Goal: Information Seeking & Learning: Understand process/instructions

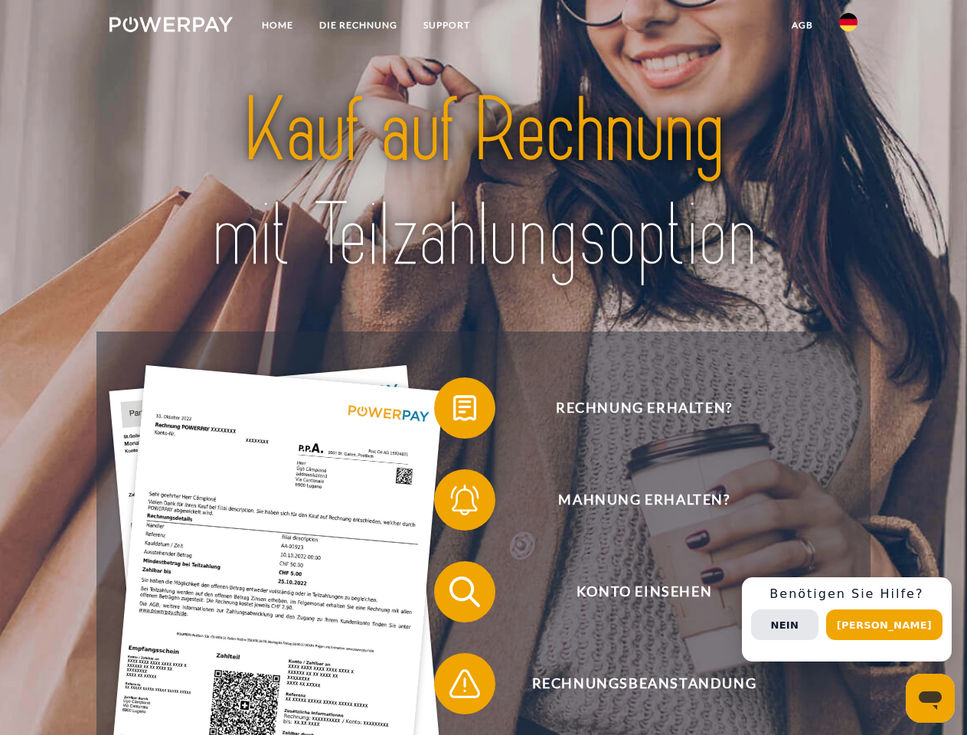
click at [171, 27] on img at bounding box center [170, 24] width 123 height 15
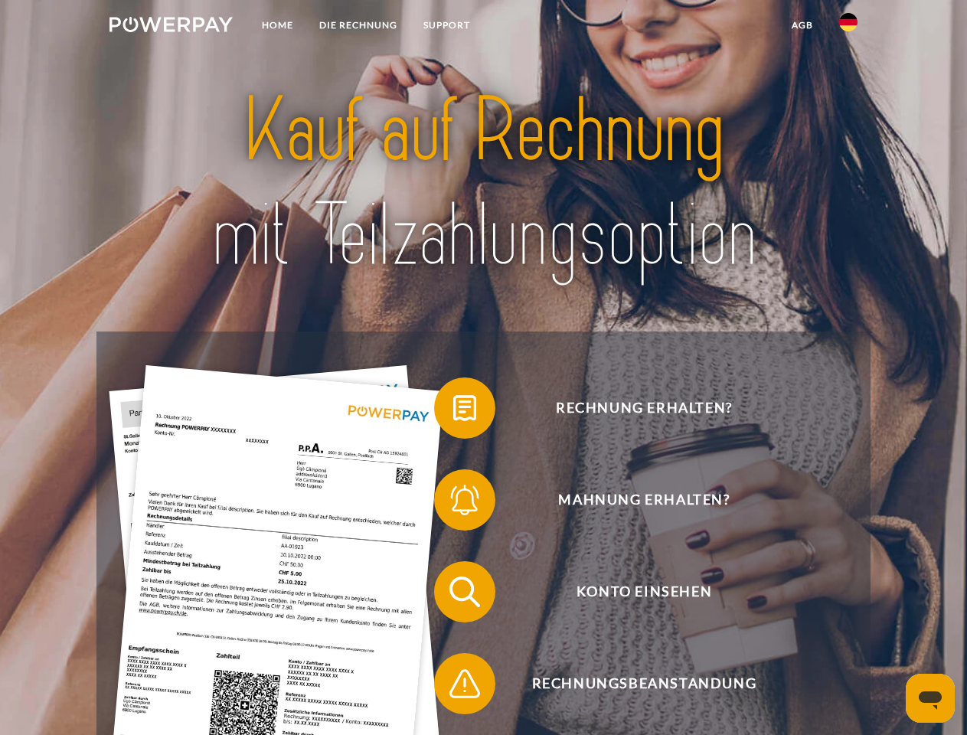
click at [848, 27] on img at bounding box center [848, 22] width 18 height 18
click at [802, 25] on link "agb" at bounding box center [802, 25] width 47 height 28
click at [453, 411] on span at bounding box center [442, 408] width 77 height 77
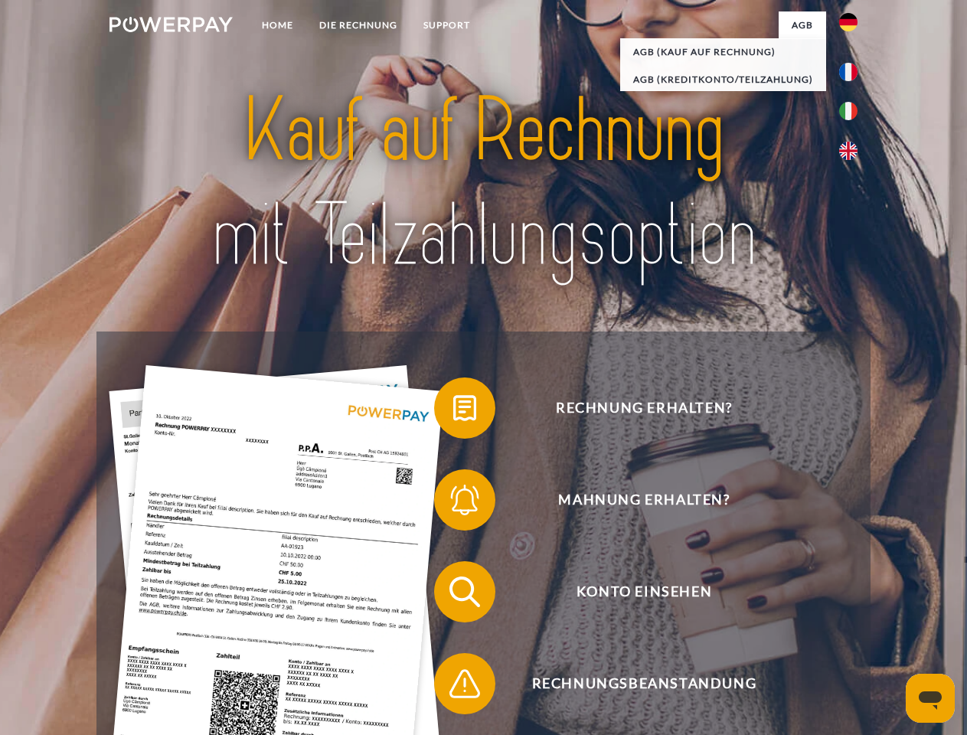
click at [453, 503] on span at bounding box center [442, 500] width 77 height 77
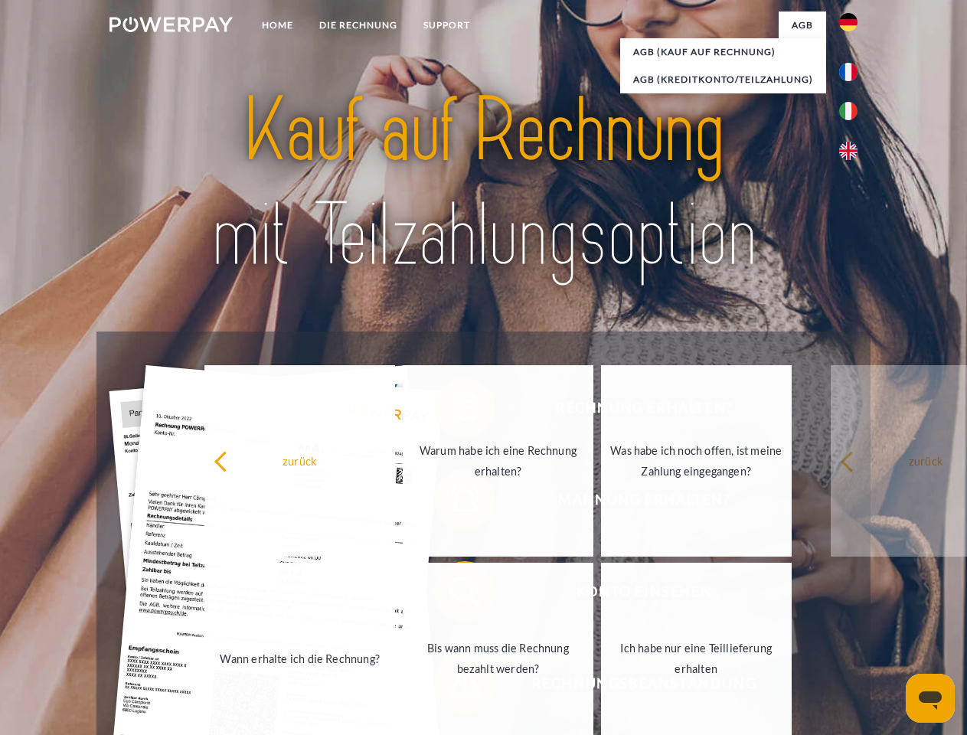
click at [453, 595] on link "Bis wann muss die Rechnung bezahlt werden?" at bounding box center [498, 658] width 191 height 191
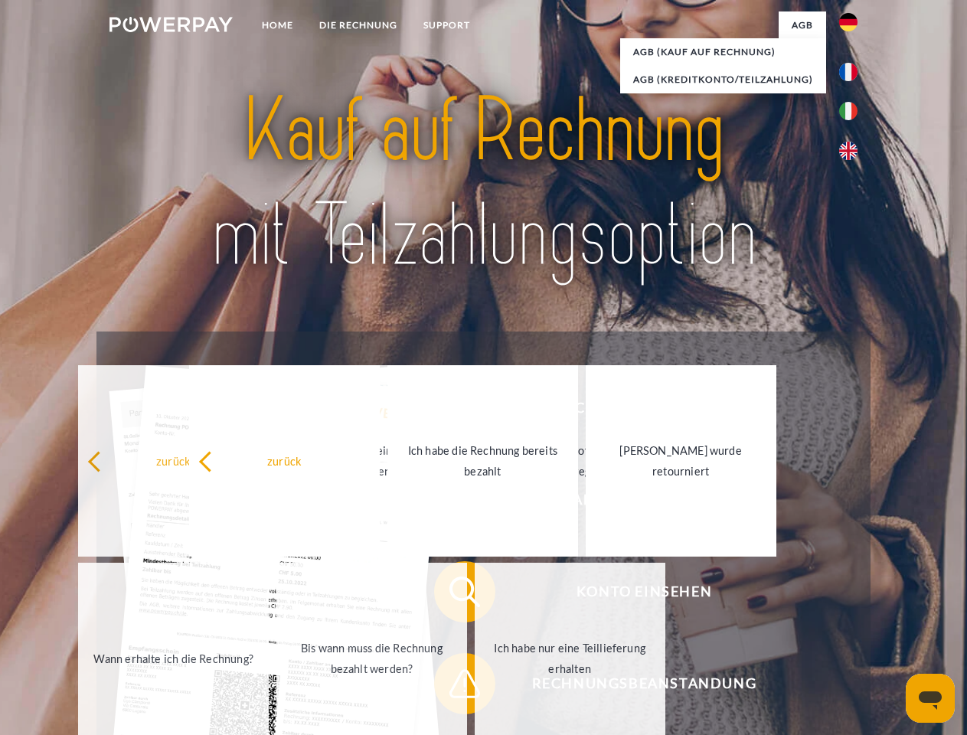
click at [453, 687] on div "zurück Warum habe ich eine Rechnung erhalten? Was habe ich noch offen, ist mein…" at bounding box center [372, 559] width 619 height 395
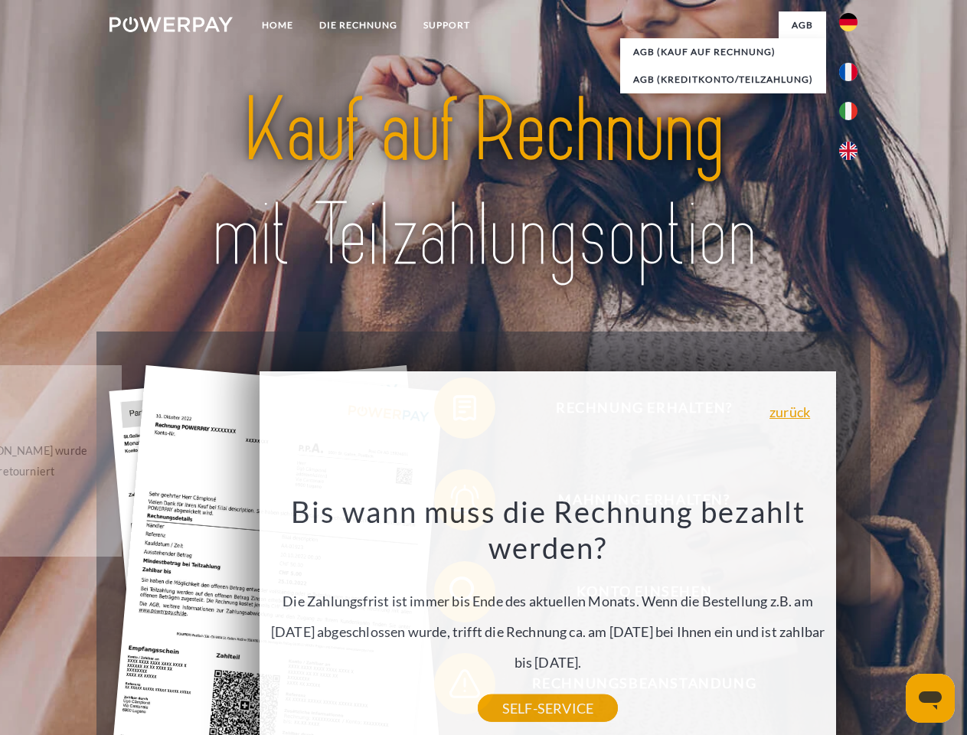
click at [852, 619] on div "Rechnung erhalten? Mahnung erhalten? Konto einsehen" at bounding box center [482, 638] width 773 height 613
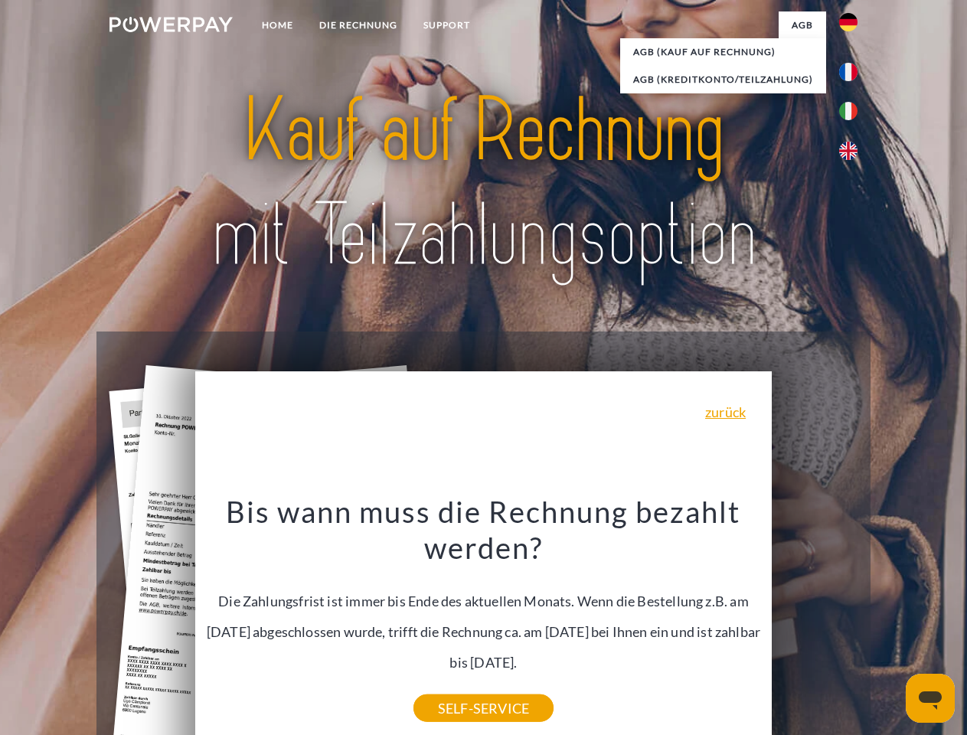
click at [815, 623] on span "Konto einsehen" at bounding box center [643, 591] width 375 height 61
click at [890, 625] on header "Home DIE RECHNUNG SUPPORT" at bounding box center [483, 528] width 967 height 1057
